Goal: Task Accomplishment & Management: Manage account settings

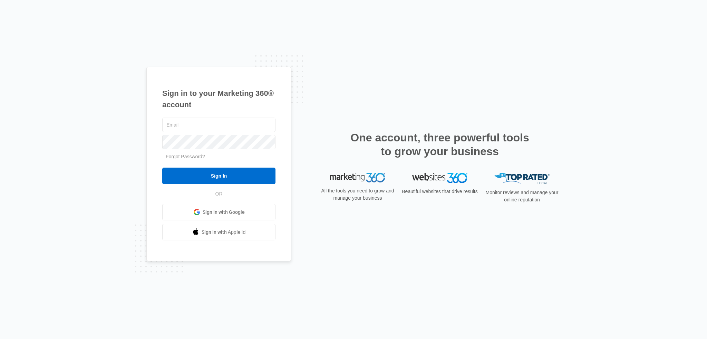
type input "[EMAIL_ADDRESS][DOMAIN_NAME]"
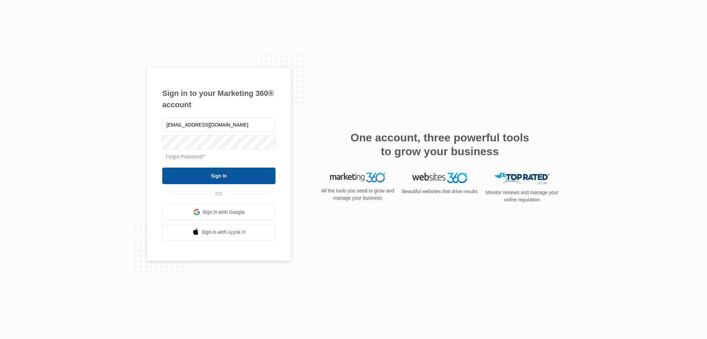
click at [207, 177] on input "Sign In" at bounding box center [218, 176] width 113 height 17
